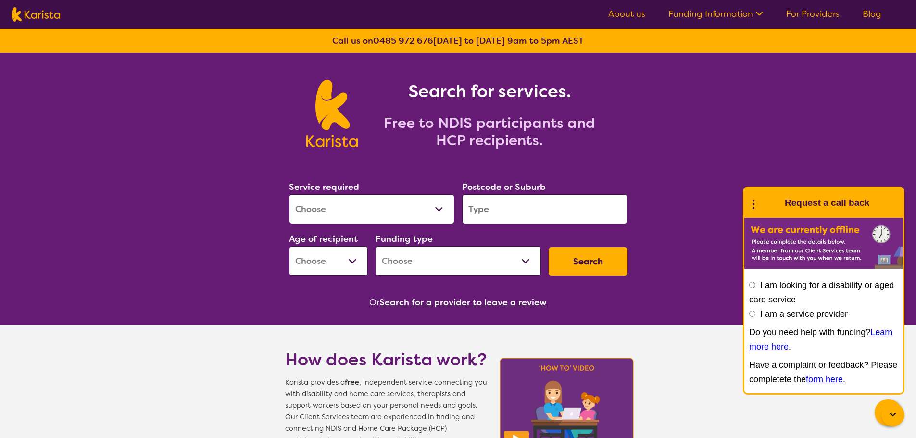
click at [703, 9] on link "Funding Information" at bounding box center [715, 14] width 95 height 12
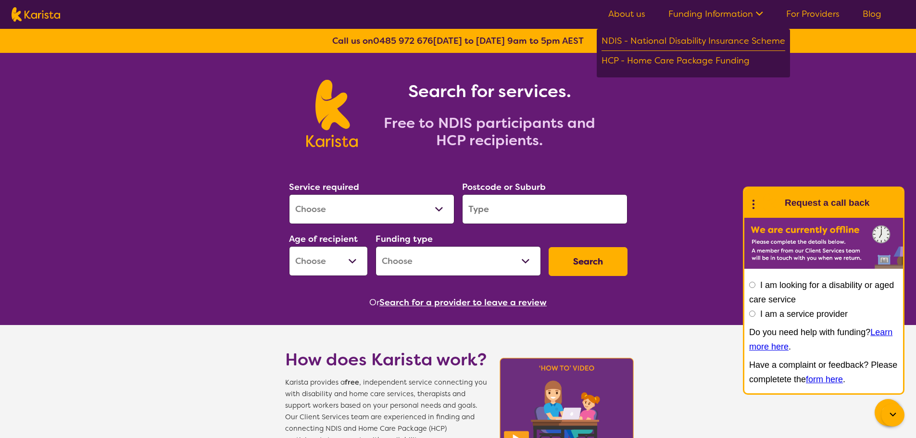
click at [811, 13] on link "For Providers" at bounding box center [812, 14] width 53 height 12
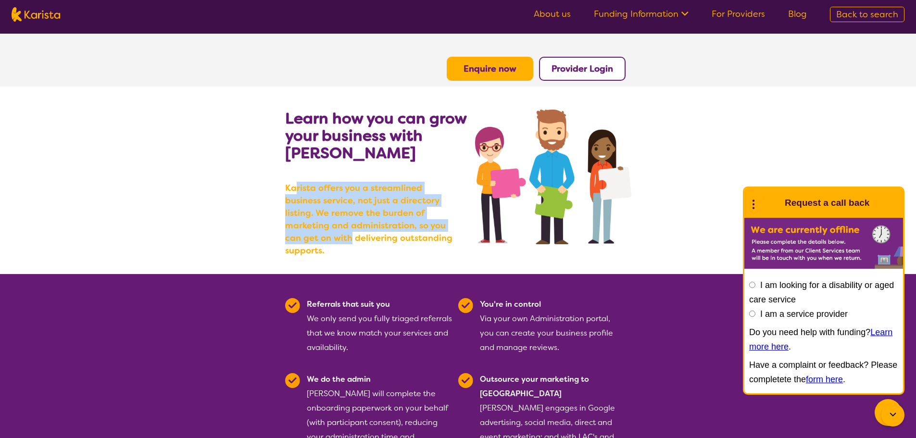
drag, startPoint x: 294, startPoint y: 188, endPoint x: 470, endPoint y: 229, distance: 180.8
click at [470, 229] on span "Karista offers you a streamlined business service, not just a directory listing…" at bounding box center [380, 219] width 190 height 75
click at [438, 230] on b "Karista offers you a streamlined business service, not just a directory listing…" at bounding box center [371, 219] width 173 height 75
drag, startPoint x: 309, startPoint y: 213, endPoint x: 439, endPoint y: 227, distance: 130.1
click at [439, 227] on b "Karista offers you a streamlined business service, not just a directory listing…" at bounding box center [371, 219] width 173 height 75
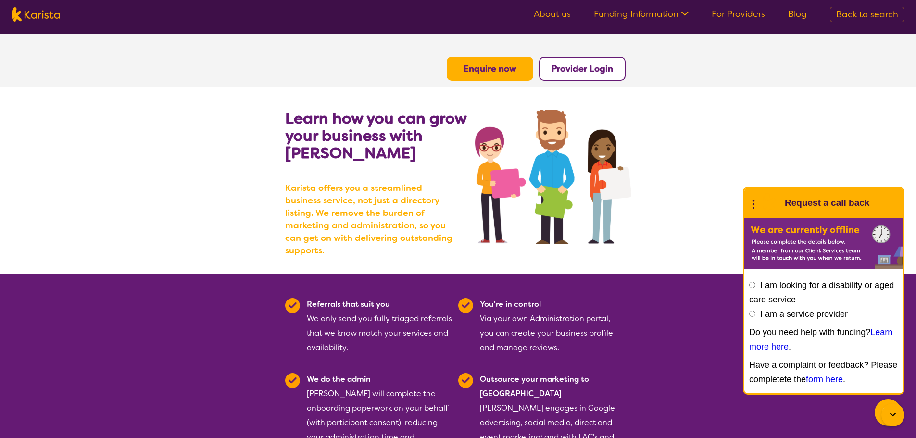
click at [439, 232] on b "Karista offers you a streamlined business service, not just a directory listing…" at bounding box center [371, 219] width 173 height 75
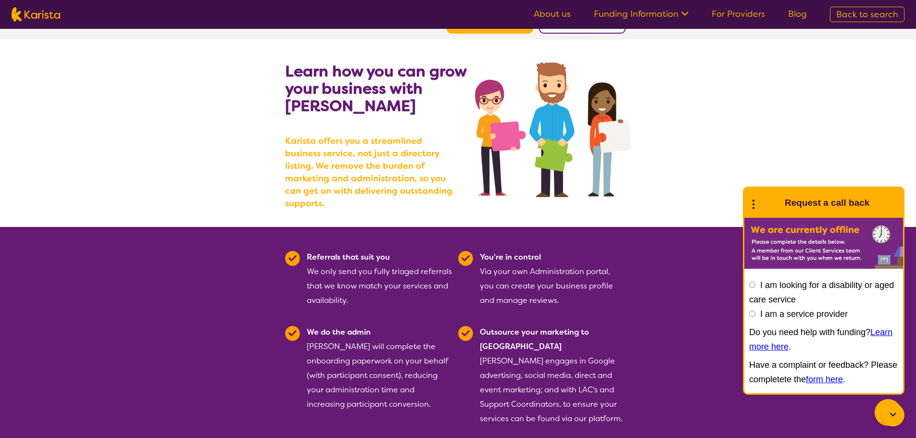
scroll to position [40, 0]
